Goal: Transaction & Acquisition: Download file/media

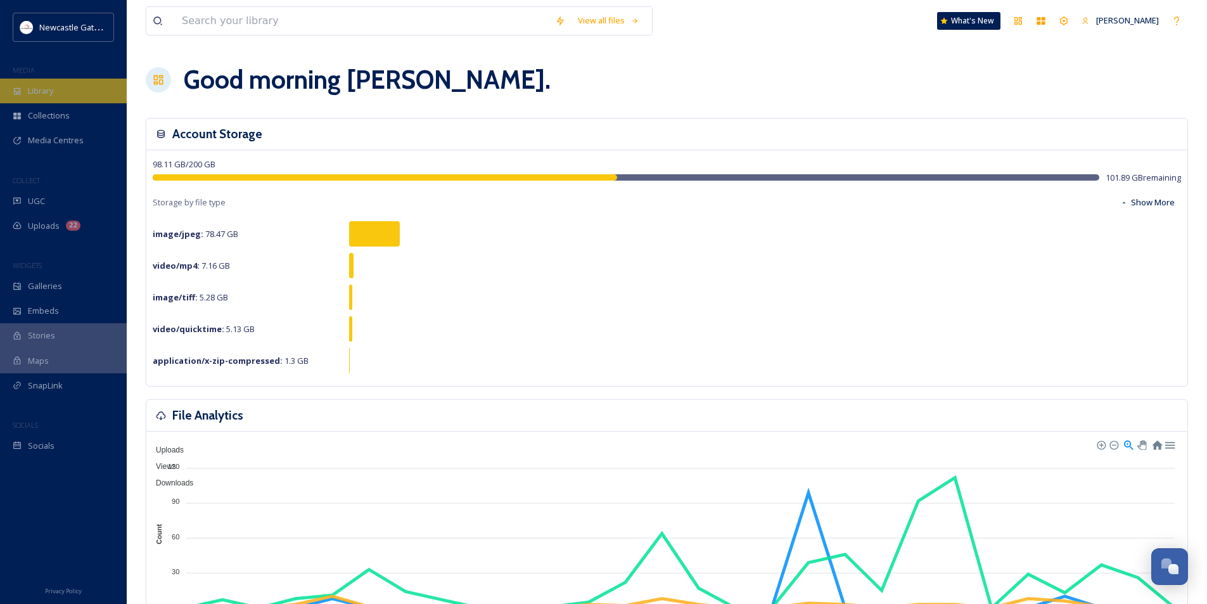
click at [23, 82] on div "Library" at bounding box center [63, 91] width 127 height 25
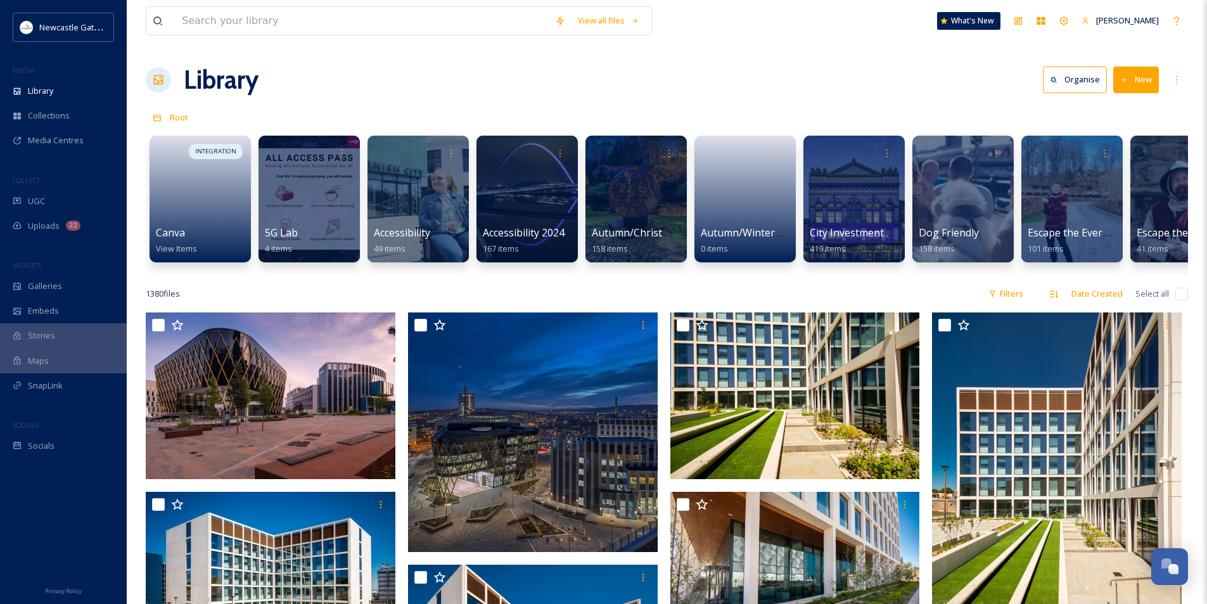
drag, startPoint x: 390, startPoint y: 274, endPoint x: 437, endPoint y: 277, distance: 47.0
click at [437, 275] on div "INTEGRATION Canva View Items 5G Lab 4 items Accessibility 49 items Accessibilit…" at bounding box center [667, 202] width 1042 height 146
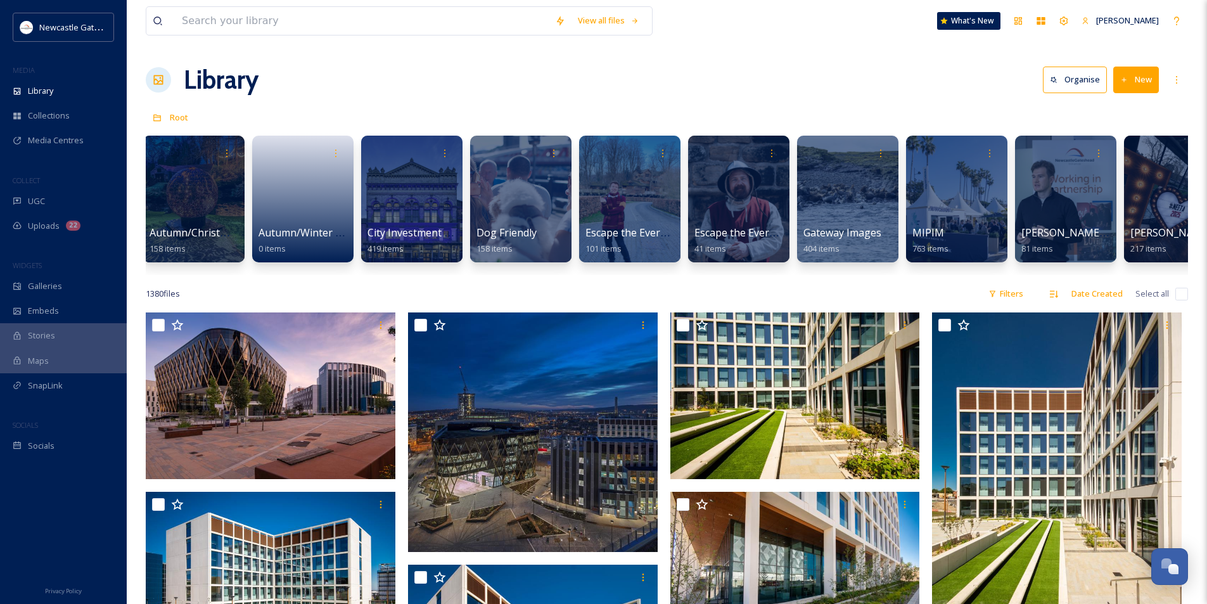
scroll to position [0, 428]
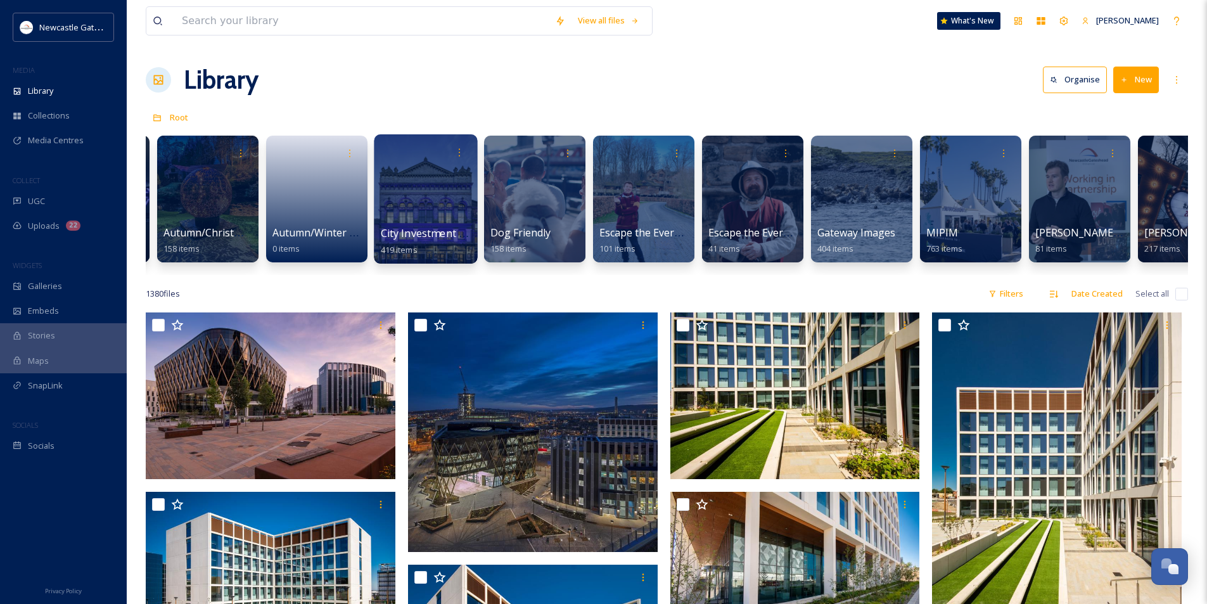
click at [415, 215] on div at bounding box center [425, 198] width 103 height 129
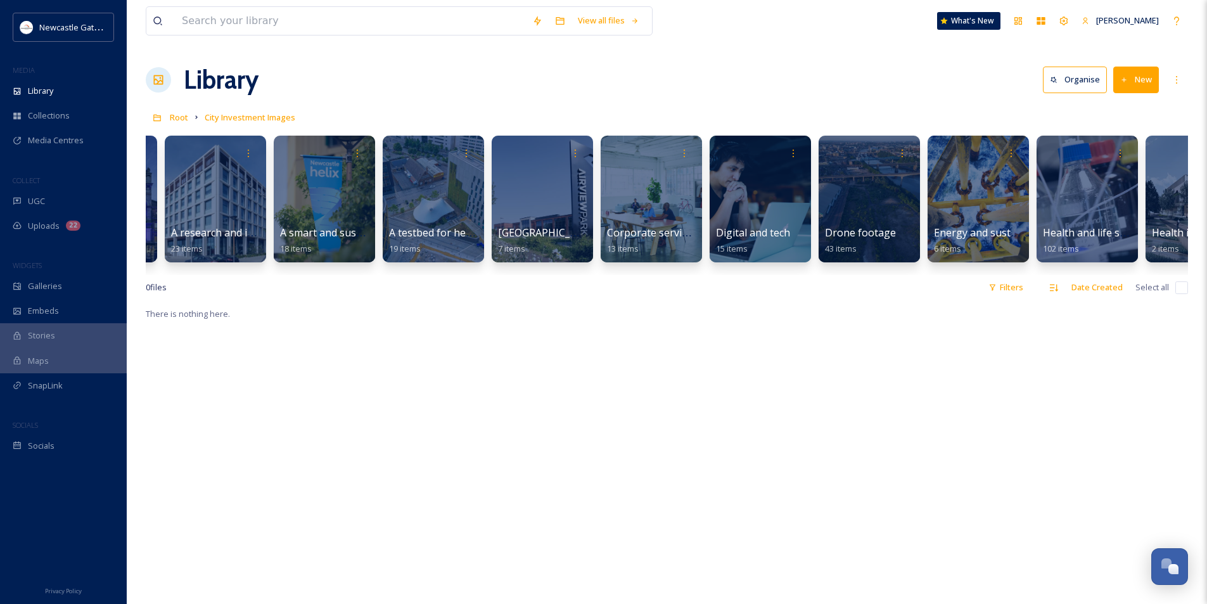
scroll to position [0, 205]
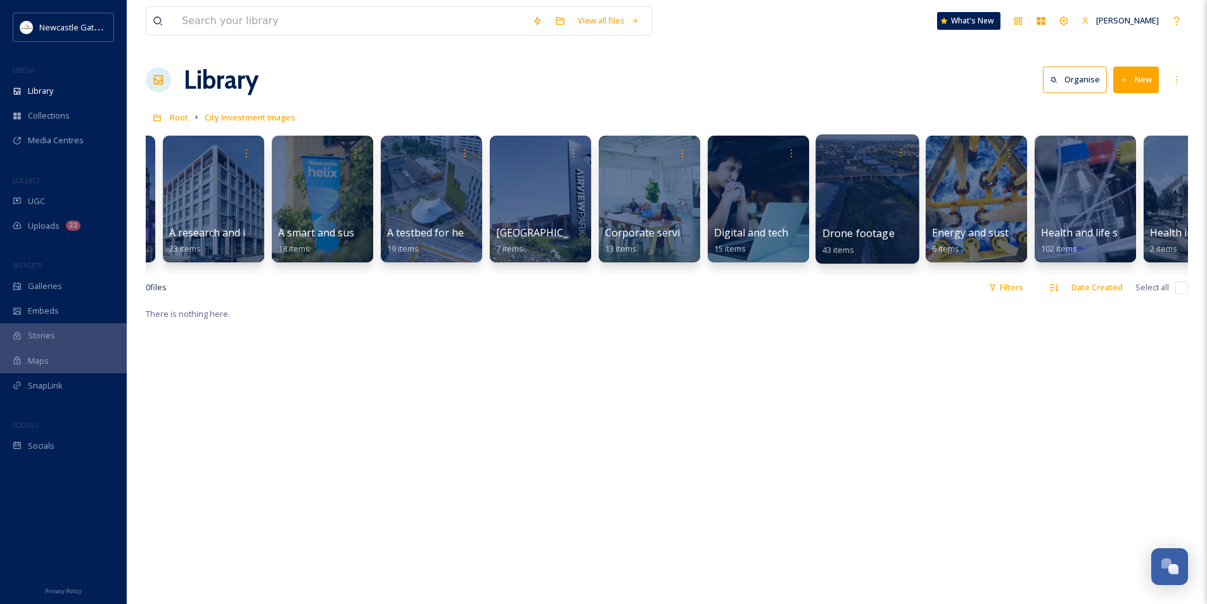
click at [866, 186] on div at bounding box center [866, 198] width 103 height 129
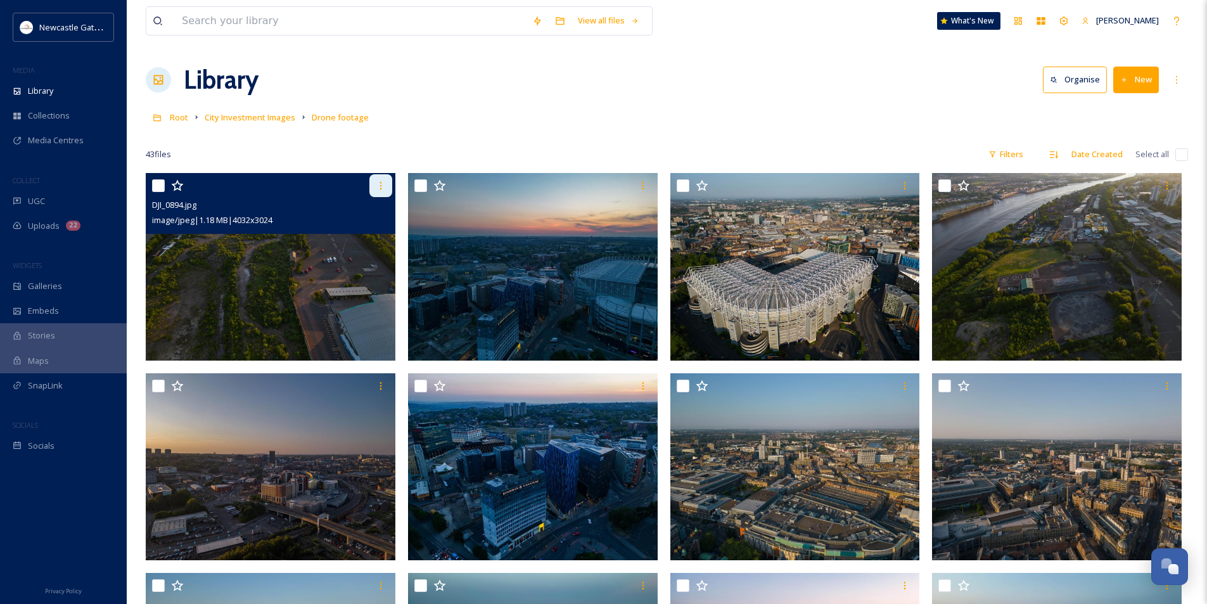
click at [376, 190] on icon at bounding box center [381, 186] width 10 height 10
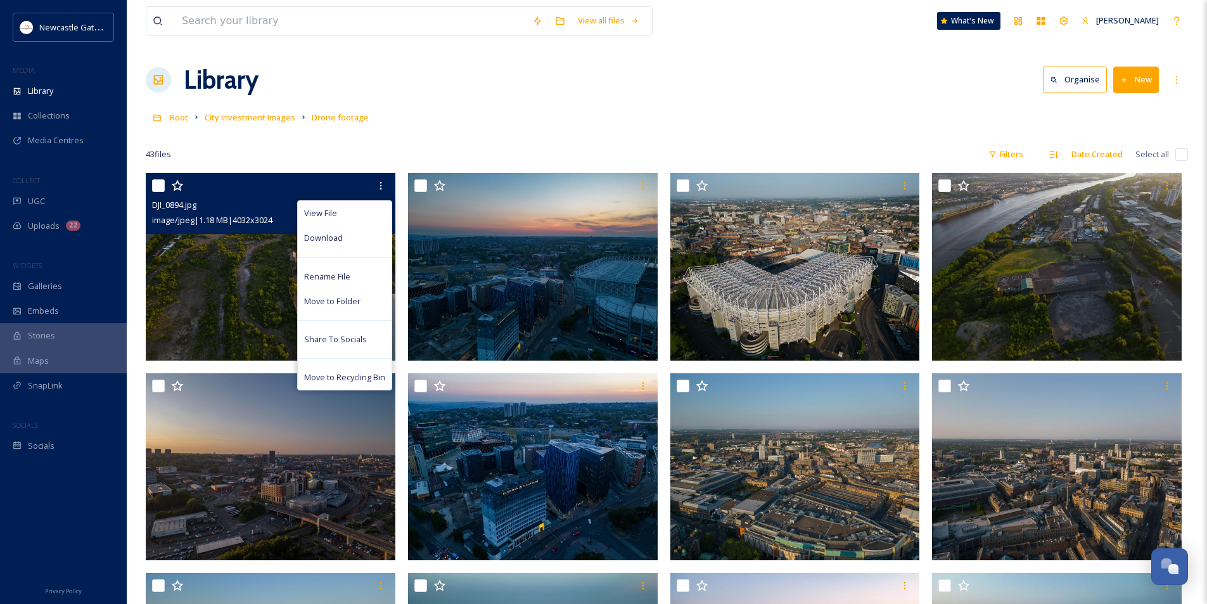
click at [217, 262] on img at bounding box center [271, 267] width 250 height 188
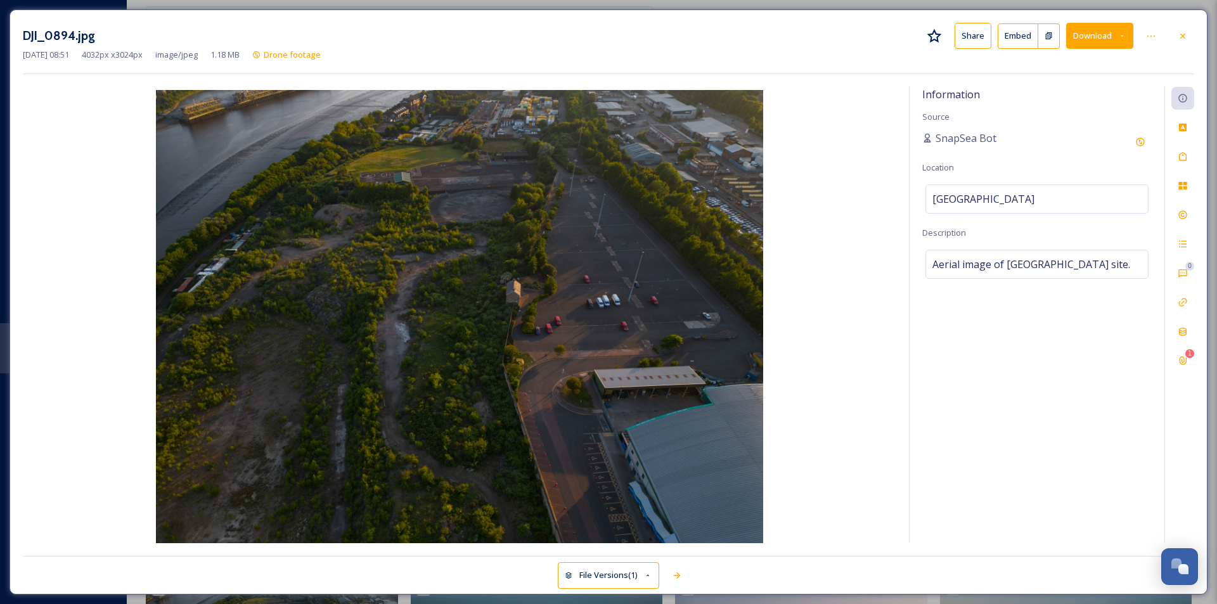
click at [1094, 45] on button "Download" at bounding box center [1099, 36] width 67 height 26
click at [1066, 92] on span "Download Large (2000 x 1500)" at bounding box center [1062, 90] width 112 height 12
click at [1194, 36] on div "DJI_0894.jpg Share Embed Download [DATE] 08:51 4032 px x 3024 px image/jpeg 1.1…" at bounding box center [609, 302] width 1198 height 585
click at [1187, 39] on icon at bounding box center [1182, 36] width 10 height 10
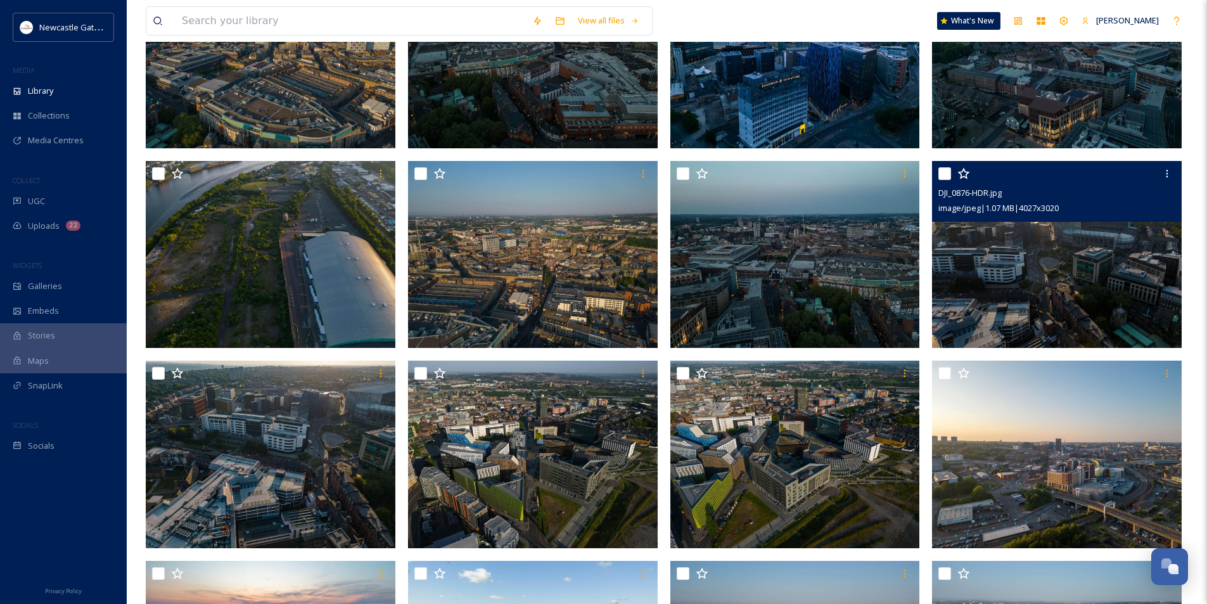
scroll to position [697, 0]
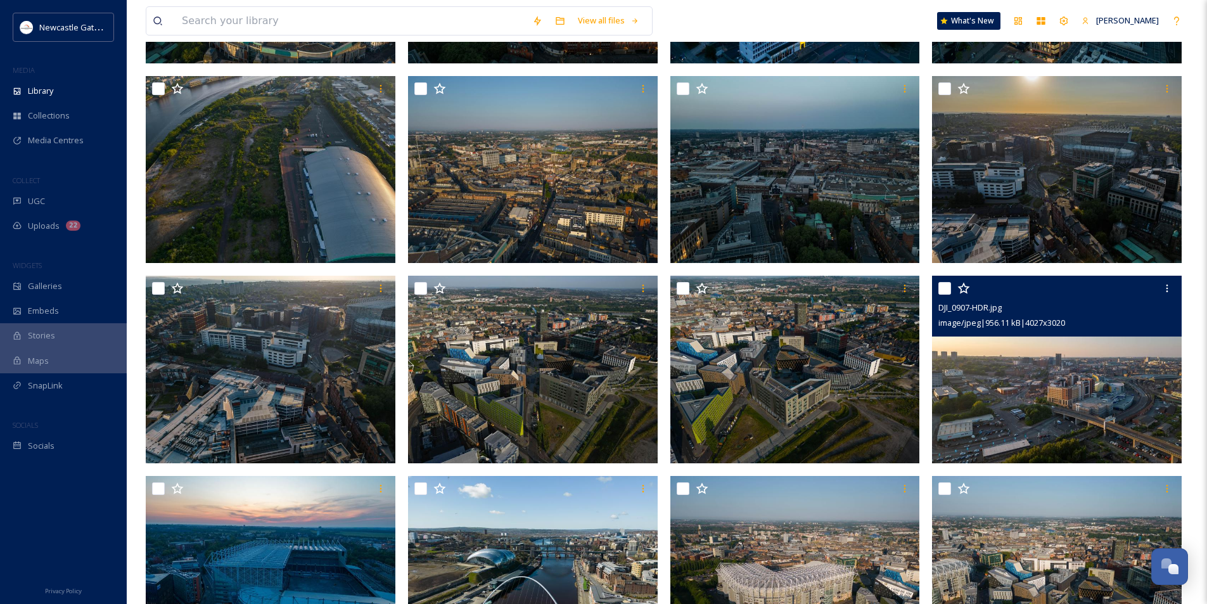
click at [1044, 403] on img at bounding box center [1057, 370] width 250 height 188
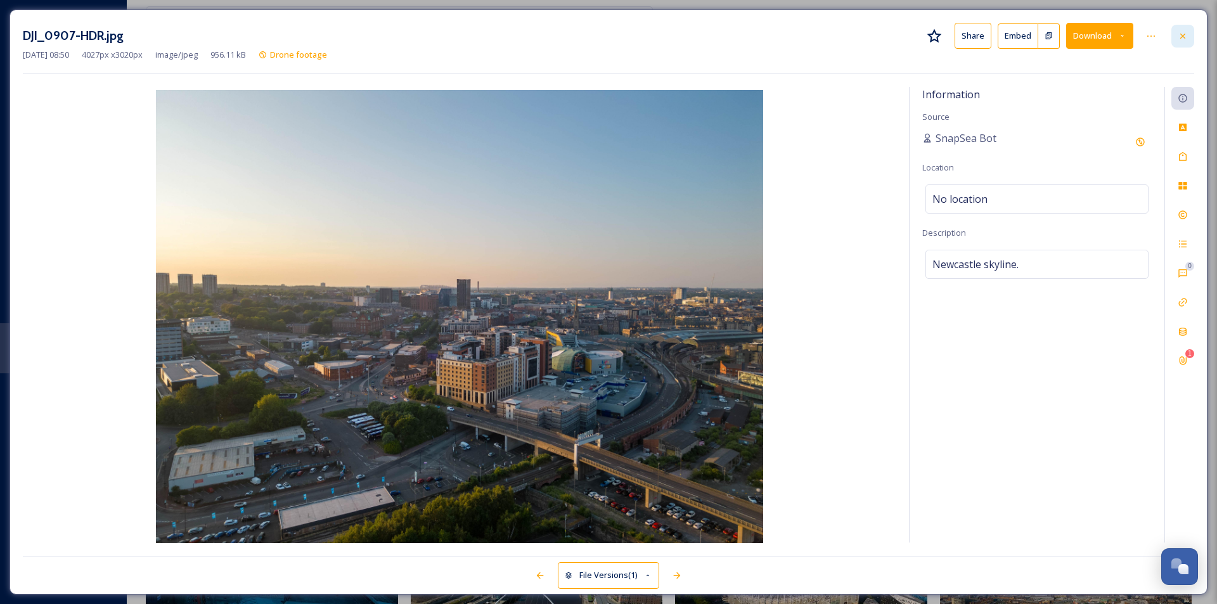
click at [1185, 39] on icon at bounding box center [1182, 36] width 10 height 10
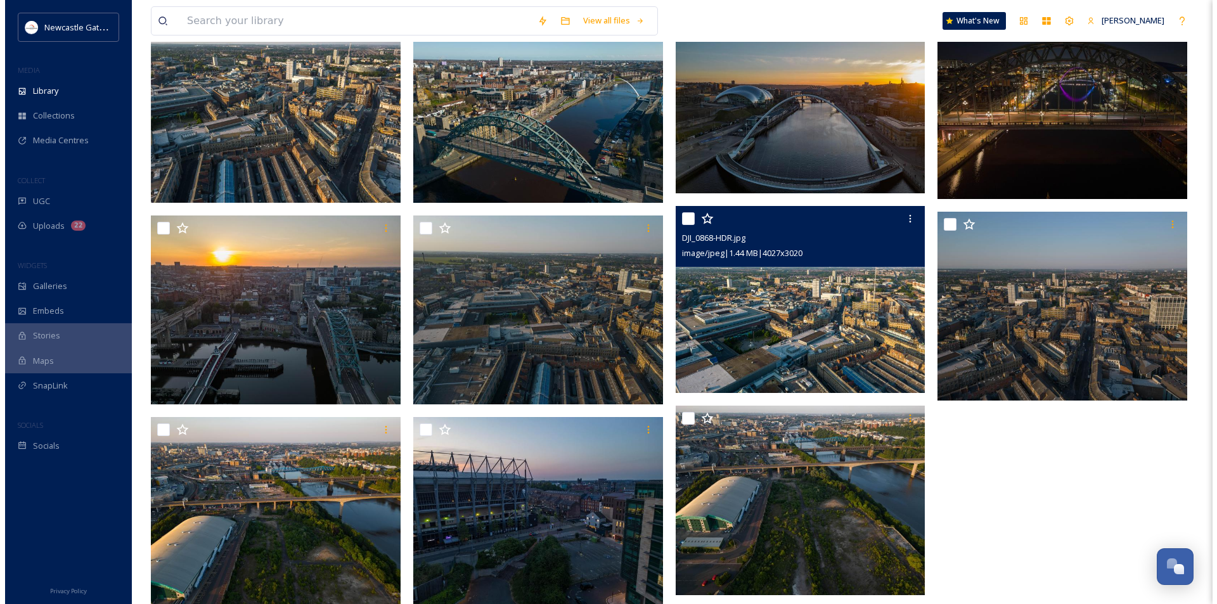
scroll to position [1798, 0]
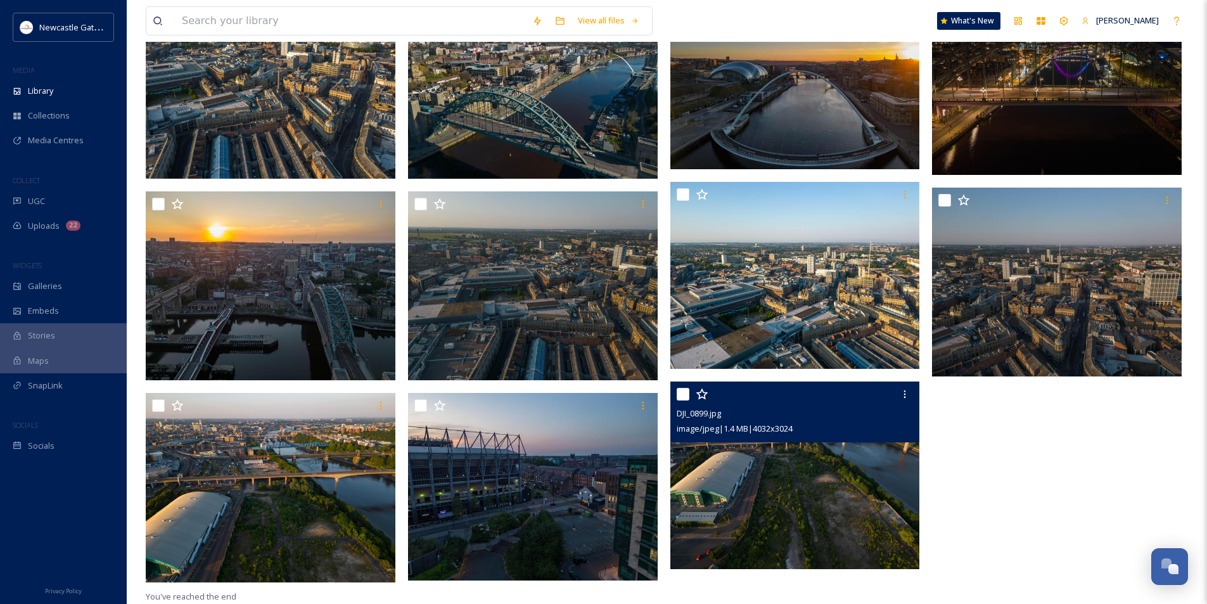
click at [834, 490] on img at bounding box center [795, 475] width 250 height 188
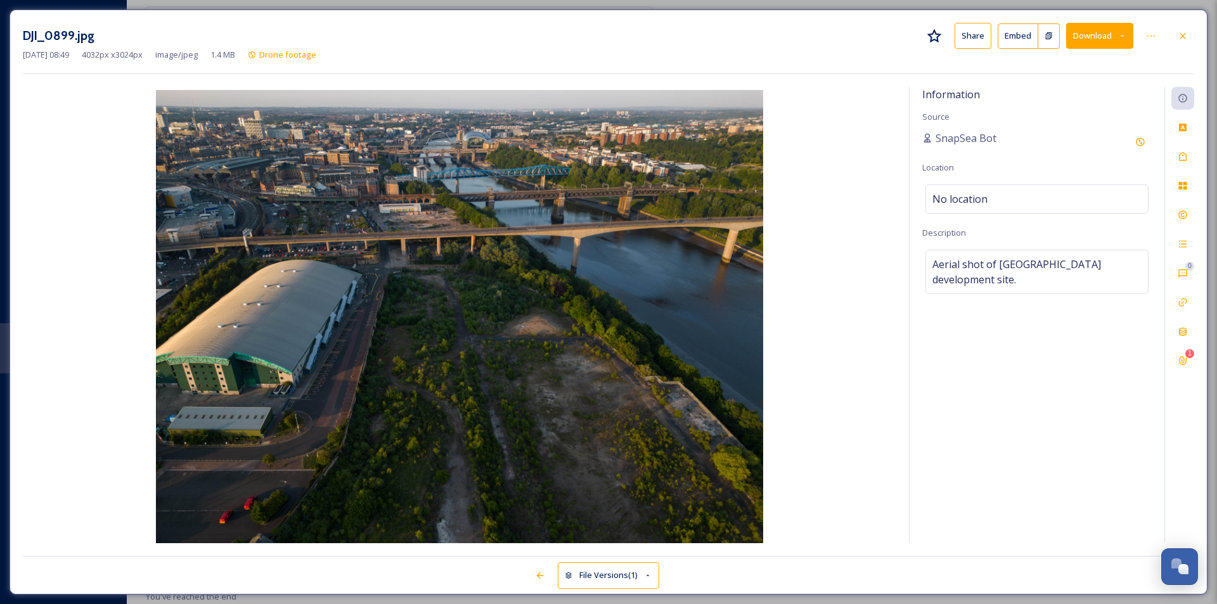
click at [1099, 46] on button "Download" at bounding box center [1099, 36] width 67 height 26
click at [1081, 89] on span "Download Large (2000 x 1500)" at bounding box center [1062, 90] width 112 height 12
